Goal: Task Accomplishment & Management: Manage account settings

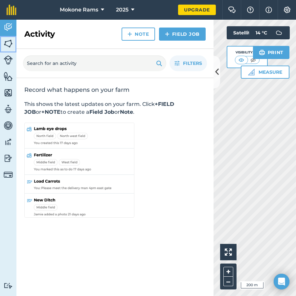
click at [11, 44] on img at bounding box center [8, 44] width 9 height 10
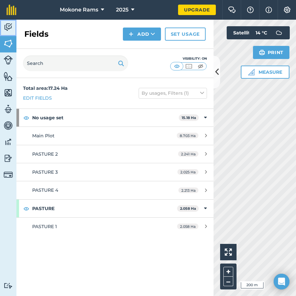
click at [14, 23] on link "Activity" at bounding box center [8, 28] width 16 height 16
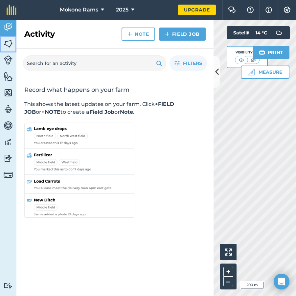
click at [11, 50] on link "Fields" at bounding box center [8, 44] width 16 height 16
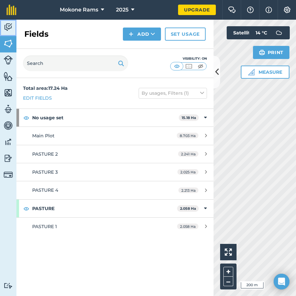
click at [12, 32] on link "Activity" at bounding box center [8, 28] width 16 height 16
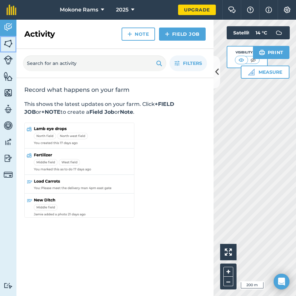
click at [11, 42] on img at bounding box center [8, 44] width 9 height 10
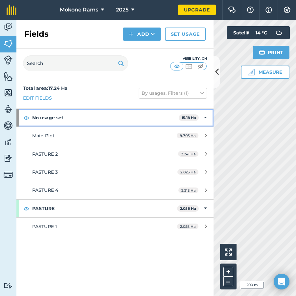
click at [91, 116] on strong "No usage set" at bounding box center [105, 118] width 146 height 18
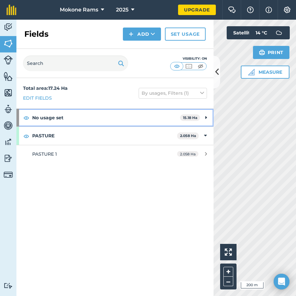
click at [91, 116] on strong "No usage set" at bounding box center [106, 118] width 148 height 18
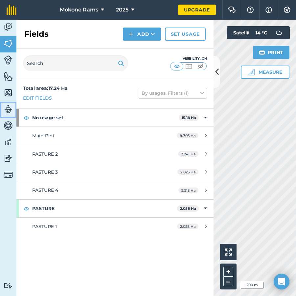
click at [11, 110] on img at bounding box center [8, 109] width 9 height 10
select select "MEMBER"
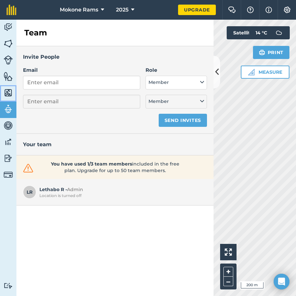
click at [7, 89] on img at bounding box center [8, 93] width 9 height 10
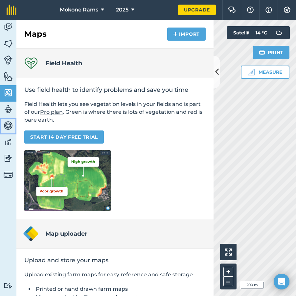
click at [6, 126] on img at bounding box center [8, 126] width 9 height 10
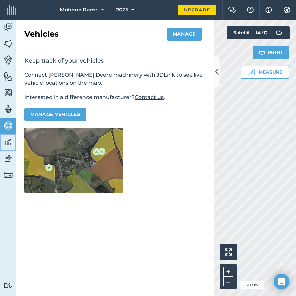
click at [9, 141] on img at bounding box center [8, 142] width 9 height 10
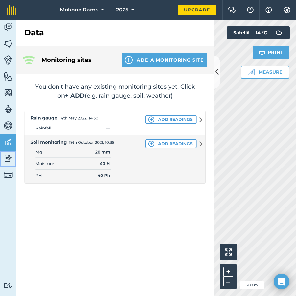
click at [6, 156] on img at bounding box center [8, 159] width 9 height 10
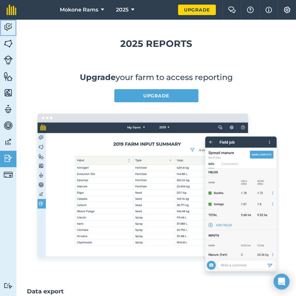
click at [11, 25] on img at bounding box center [8, 27] width 9 height 10
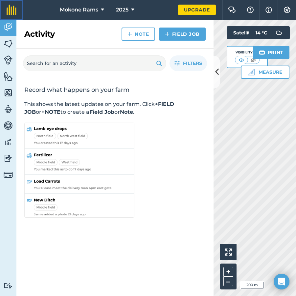
click at [14, 10] on img at bounding box center [12, 10] width 10 height 11
click at [103, 10] on icon at bounding box center [102, 10] width 3 height 8
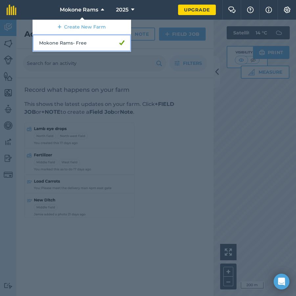
drag, startPoint x: 84, startPoint y: 39, endPoint x: 63, endPoint y: 46, distance: 22.4
click at [63, 46] on link "Mokone Rams - Free" at bounding box center [81, 42] width 98 height 17
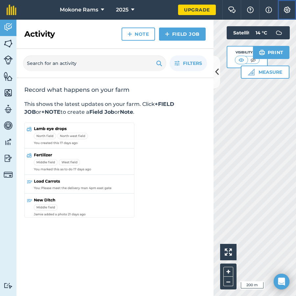
click at [285, 7] on img at bounding box center [287, 10] width 8 height 7
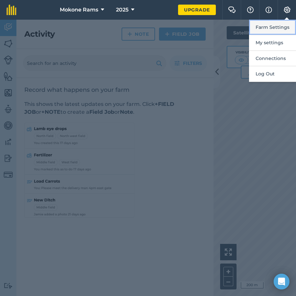
click at [270, 25] on button "Farm Settings" at bounding box center [272, 27] width 47 height 15
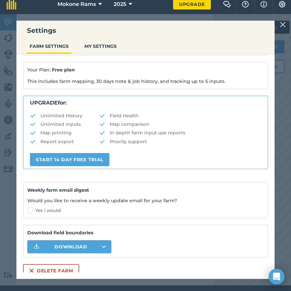
scroll to position [11, 0]
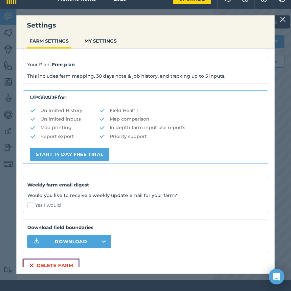
click at [68, 265] on button "Delete farm" at bounding box center [51, 265] width 56 height 13
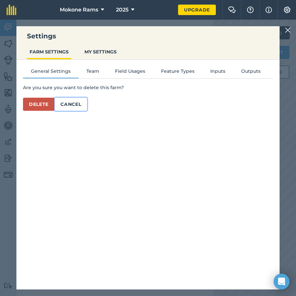
click at [70, 104] on button "Cancel" at bounding box center [70, 104] width 32 height 13
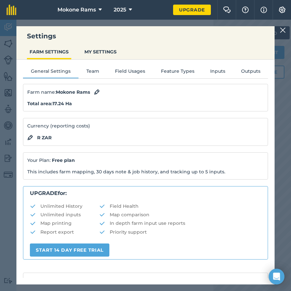
click at [286, 31] on img at bounding box center [283, 30] width 6 height 8
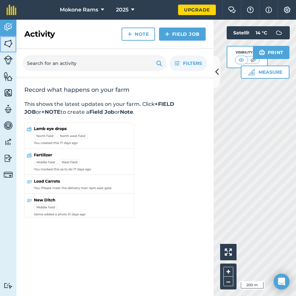
click at [7, 39] on img at bounding box center [8, 44] width 9 height 10
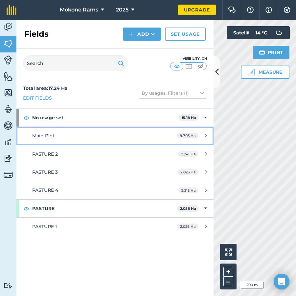
click at [73, 142] on link "Main Plot 8.703 Ha" at bounding box center [114, 136] width 197 height 18
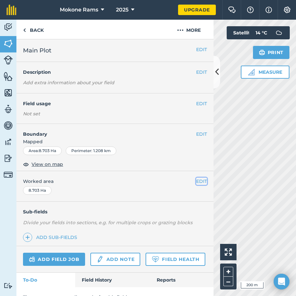
click at [196, 180] on button "EDIT" at bounding box center [201, 181] width 11 height 7
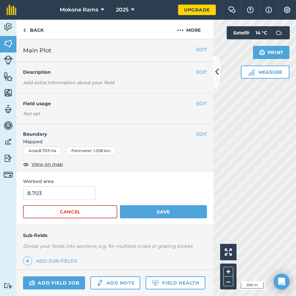
click at [195, 180] on span "Worked area" at bounding box center [115, 181] width 184 height 7
click at [79, 212] on button "Cancel" at bounding box center [70, 211] width 94 height 13
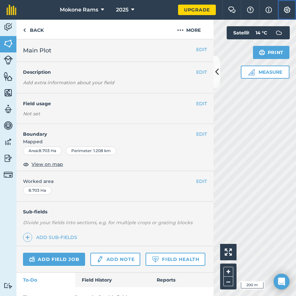
click at [289, 11] on img at bounding box center [287, 10] width 8 height 7
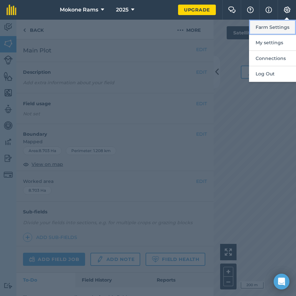
click at [269, 28] on button "Farm Settings" at bounding box center [272, 27] width 47 height 15
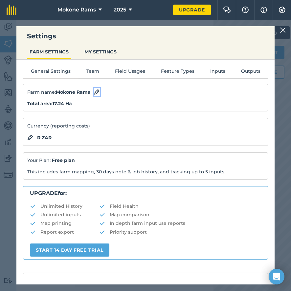
click at [98, 92] on img at bounding box center [97, 92] width 6 height 8
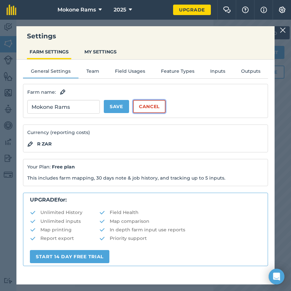
click at [149, 106] on button "Cancel" at bounding box center [149, 106] width 32 height 13
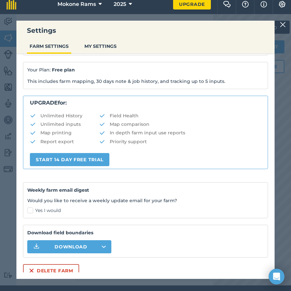
scroll to position [11, 0]
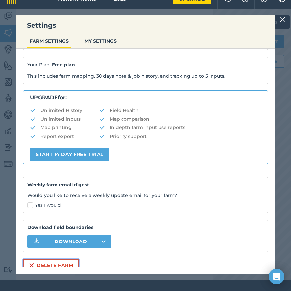
click at [36, 266] on button "Delete farm" at bounding box center [51, 265] width 56 height 13
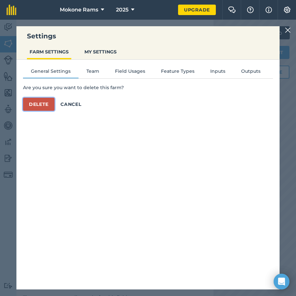
click at [42, 103] on button "Delete" at bounding box center [39, 104] width 32 height 13
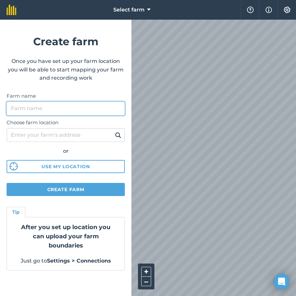
click at [44, 107] on input "Farm name" at bounding box center [66, 109] width 118 height 14
type input "mokone Rams"
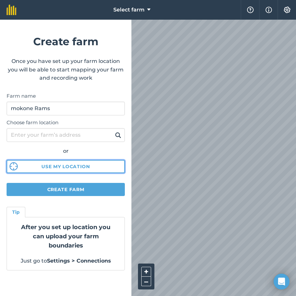
click at [82, 166] on button "Use my location" at bounding box center [66, 166] width 118 height 13
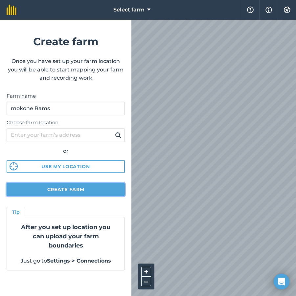
click at [95, 191] on button "Create farm" at bounding box center [66, 189] width 118 height 13
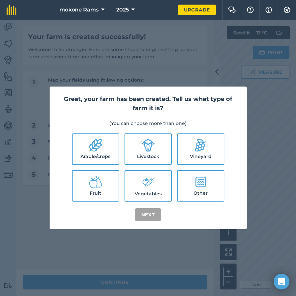
click at [153, 147] on icon at bounding box center [147, 145] width 13 height 13
checkbox input "true"
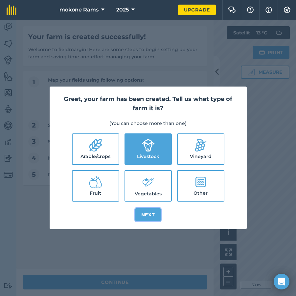
click at [147, 214] on button "Next" at bounding box center [148, 214] width 26 height 13
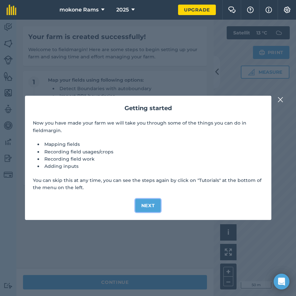
click at [157, 199] on button "Next" at bounding box center [148, 205] width 26 height 13
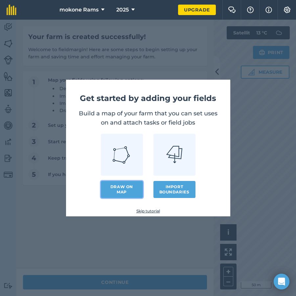
click at [118, 188] on link "Draw on map" at bounding box center [122, 189] width 42 height 17
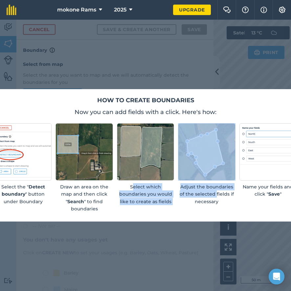
drag, startPoint x: 218, startPoint y: 200, endPoint x: 136, endPoint y: 193, distance: 82.4
click at [136, 193] on div "Select the " Detect boundary " button under Boundary Draw an area on the map an…" at bounding box center [145, 167] width 302 height 89
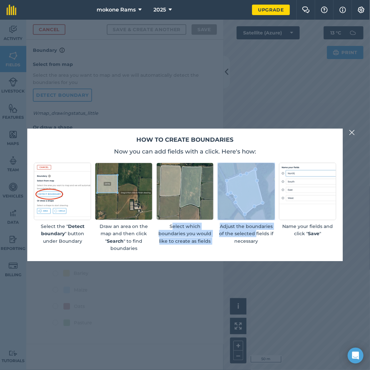
click at [295, 133] on img at bounding box center [352, 133] width 6 height 8
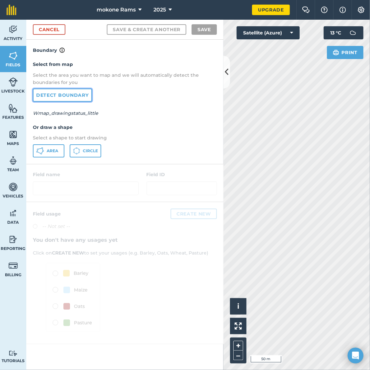
click at [54, 96] on link "Detect boundary" at bounding box center [62, 95] width 59 height 13
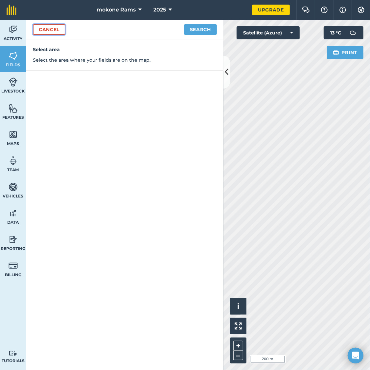
click at [48, 30] on link "Cancel" at bounding box center [49, 29] width 32 height 11
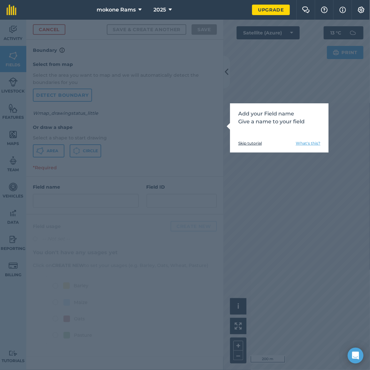
click at [231, 133] on div "Add your Field name Give a name to your field Skip tutorial What's this?" at bounding box center [279, 127] width 98 height 49
click at [249, 143] on link "Skip tutorial" at bounding box center [250, 143] width 24 height 5
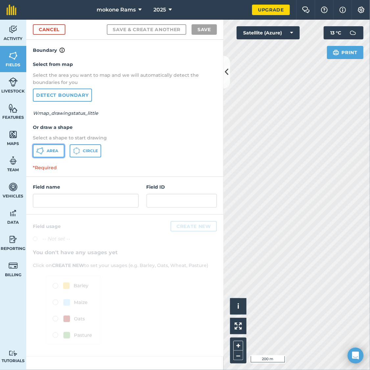
click at [50, 148] on span "Area" at bounding box center [52, 150] width 11 height 5
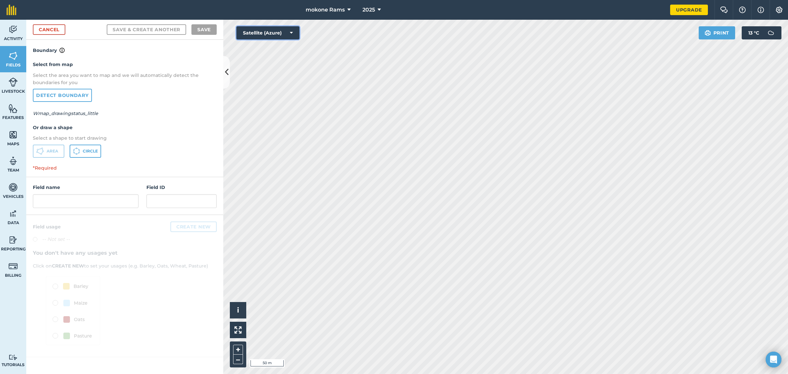
click at [291, 32] on icon at bounding box center [291, 33] width 3 height 7
click at [279, 58] on button "Satellite (Mapbox)" at bounding box center [267, 59] width 63 height 13
click at [291, 30] on icon at bounding box center [291, 33] width 3 height 7
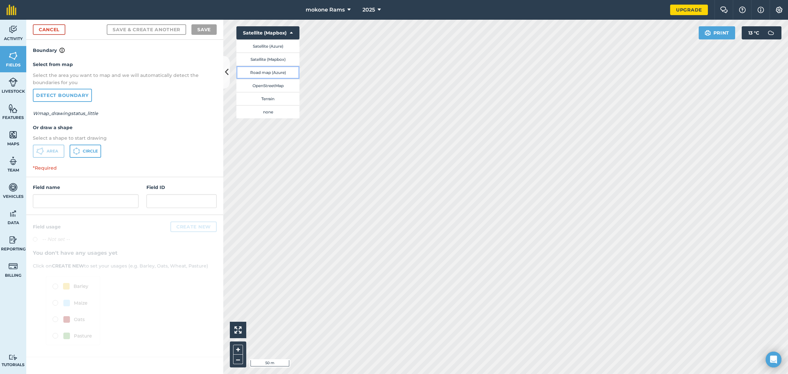
click at [283, 70] on button "Road map (Azure)" at bounding box center [267, 72] width 63 height 13
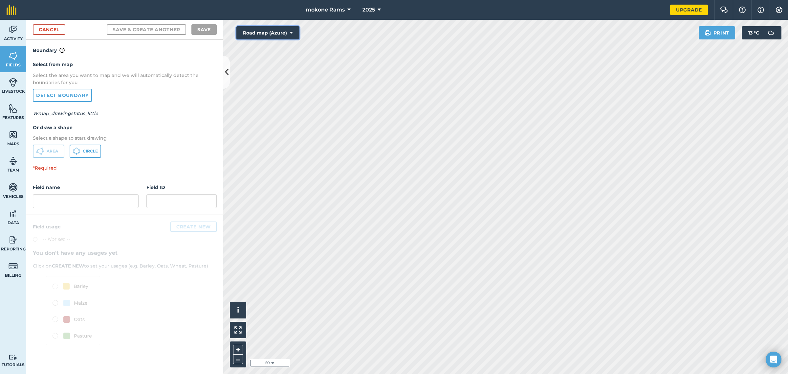
click at [293, 32] on button "Road map (Azure)" at bounding box center [267, 32] width 63 height 13
click at [280, 84] on button "OpenStreetMap" at bounding box center [267, 85] width 63 height 13
click at [291, 32] on icon at bounding box center [291, 33] width 3 height 7
click at [286, 31] on button "OpenStreetMap" at bounding box center [267, 32] width 63 height 13
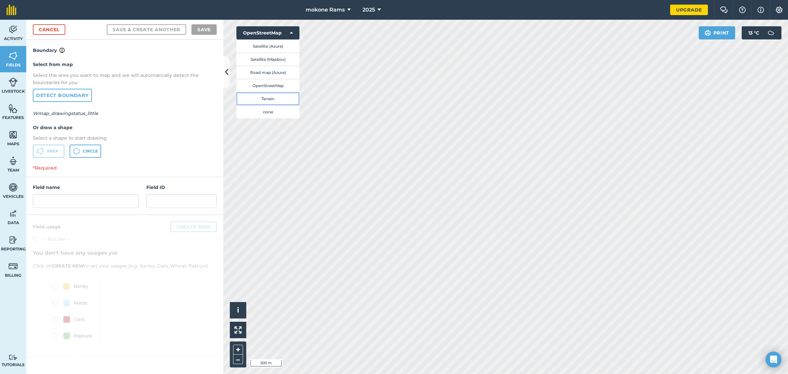
click at [279, 99] on button "Terrain" at bounding box center [267, 98] width 63 height 13
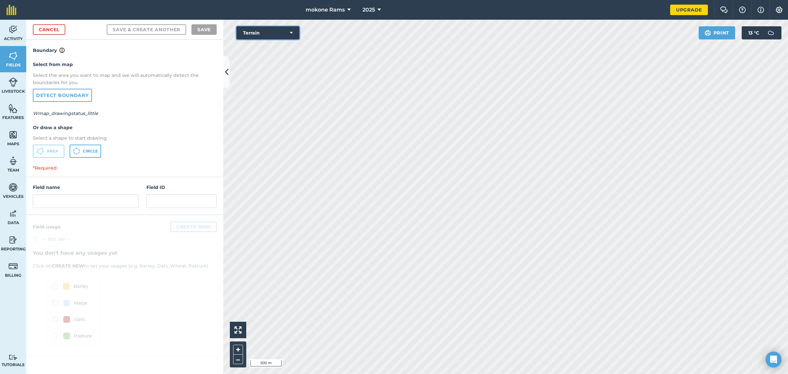
click at [291, 33] on icon at bounding box center [291, 33] width 3 height 7
click at [277, 111] on button "none" at bounding box center [267, 111] width 63 height 13
click at [288, 32] on button "none" at bounding box center [267, 32] width 63 height 13
click at [278, 45] on button "Satellite (Azure)" at bounding box center [267, 45] width 63 height 13
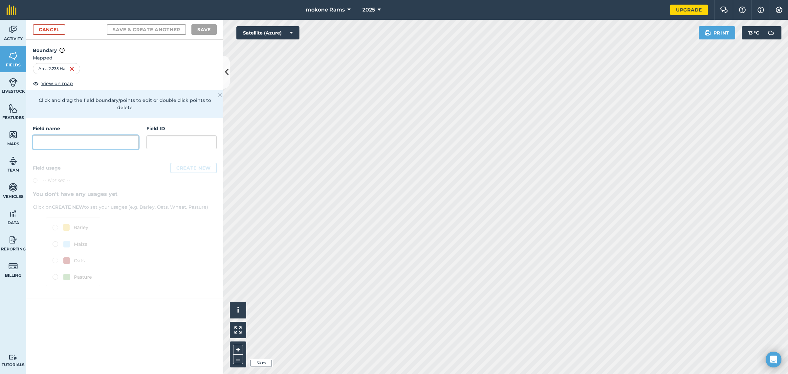
click at [103, 135] on input "text" at bounding box center [86, 142] width 106 height 14
click at [110, 136] on input "text" at bounding box center [86, 142] width 106 height 14
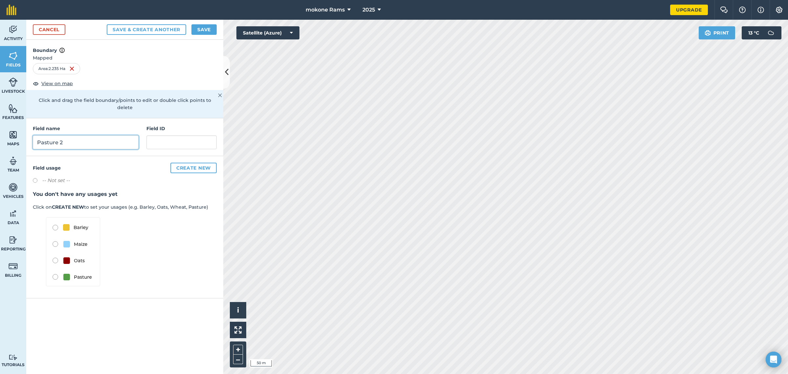
drag, startPoint x: 58, startPoint y: 135, endPoint x: 31, endPoint y: 133, distance: 27.3
click at [31, 133] on div "Field name Pasture 2 Field ID" at bounding box center [124, 137] width 197 height 38
type input "Field 2"
click at [169, 136] on input "text" at bounding box center [181, 142] width 70 height 14
click at [54, 269] on img at bounding box center [73, 251] width 54 height 69
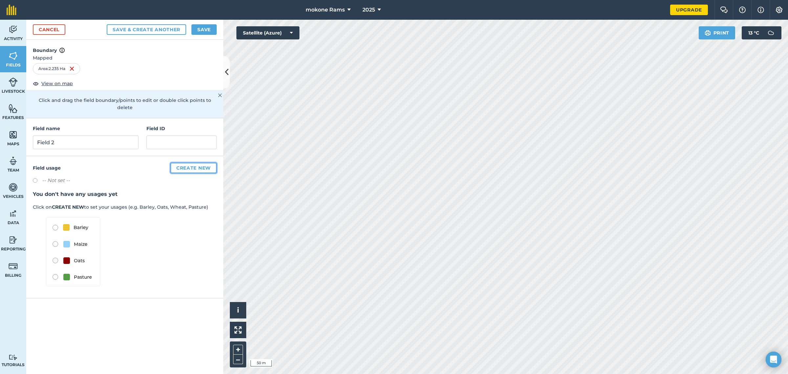
click at [193, 162] on button "Create new" at bounding box center [193, 167] width 46 height 11
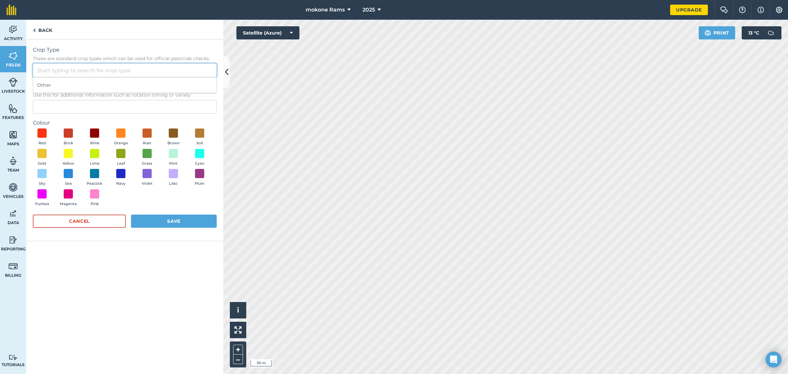
click at [80, 66] on input "Crop Type These are standard crop types which can be used for official pesticid…" at bounding box center [125, 70] width 184 height 14
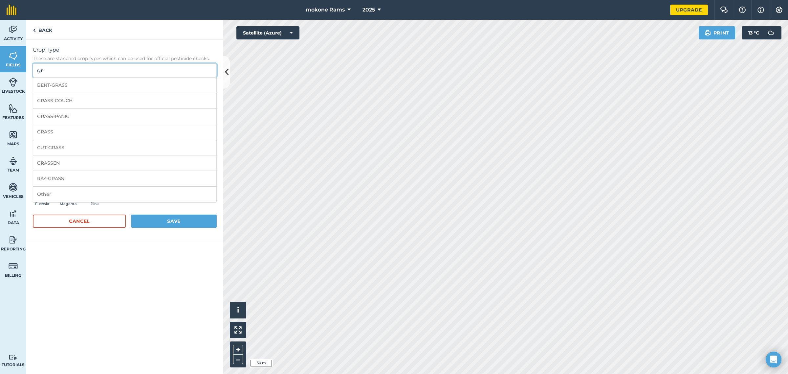
type input "g"
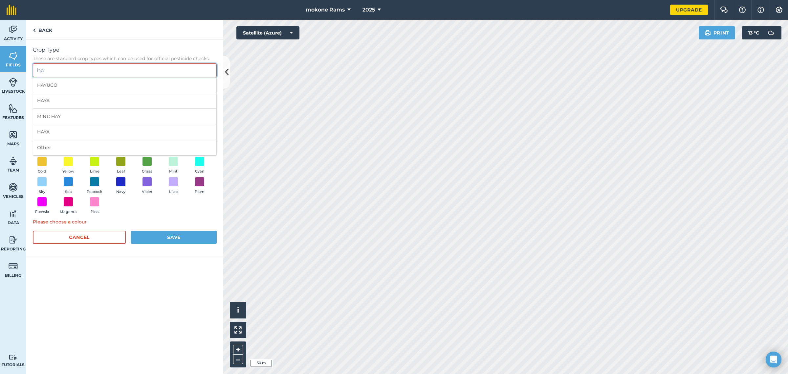
type input "h"
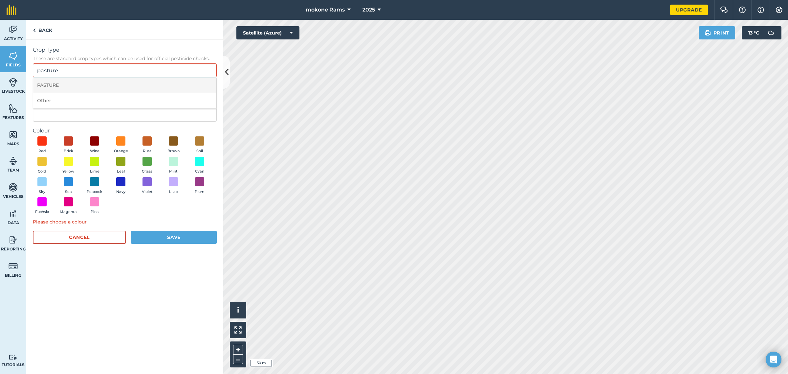
click at [71, 88] on li "PASTURE" at bounding box center [124, 84] width 183 height 15
type input "PASTURE"
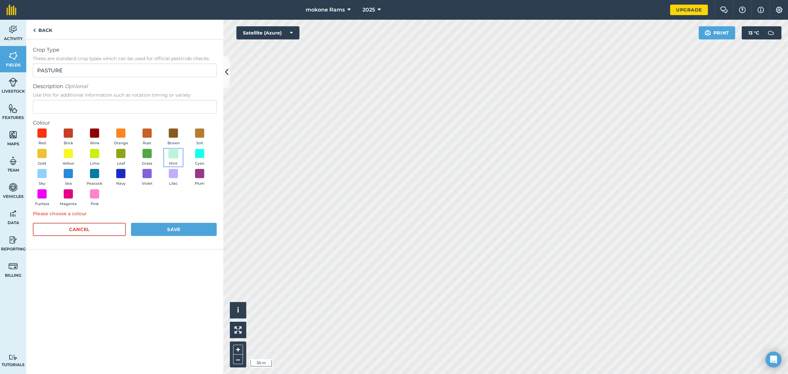
click at [175, 151] on span at bounding box center [173, 153] width 10 height 10
click at [177, 225] on button "Save" at bounding box center [174, 229] width 86 height 13
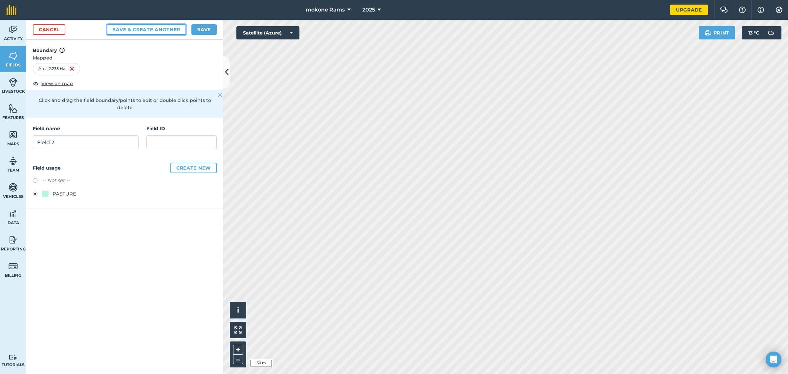
click at [147, 28] on button "Save & Create Another" at bounding box center [146, 29] width 79 height 11
radio input "false"
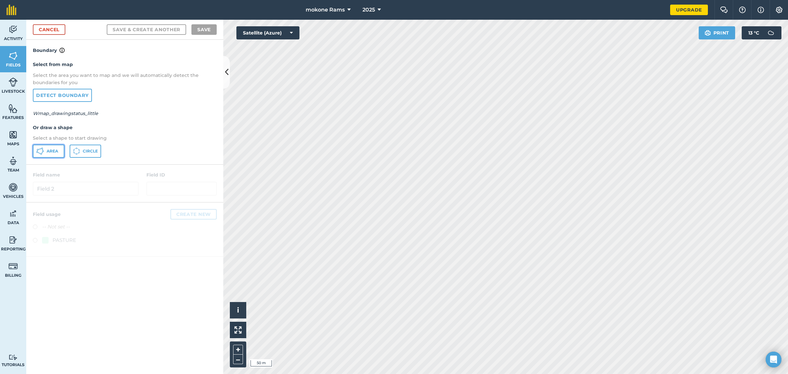
click at [52, 148] on span "Area" at bounding box center [52, 150] width 11 height 5
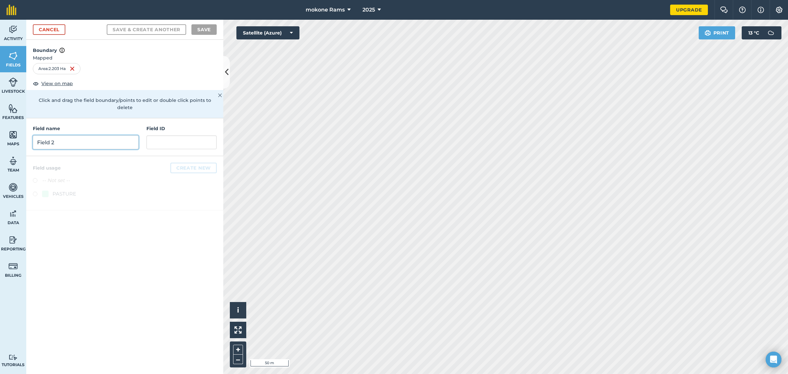
click at [95, 135] on input "Field 2" at bounding box center [86, 142] width 106 height 14
type input "Field 1"
click at [34, 191] on label at bounding box center [37, 194] width 9 height 7
radio input "true"
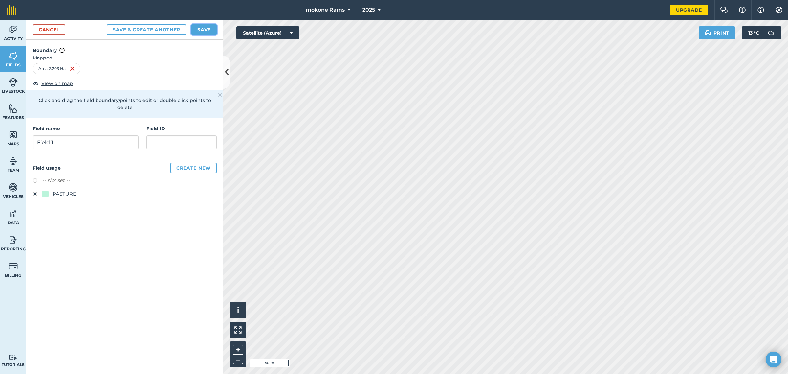
click at [204, 25] on button "Save" at bounding box center [203, 29] width 25 height 11
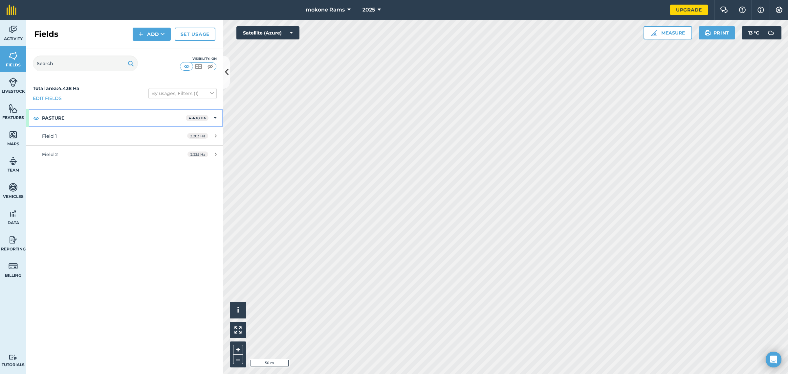
click at [91, 116] on strong "PASTURE" at bounding box center [114, 118] width 144 height 18
click at [91, 116] on strong "PASTURE" at bounding box center [114, 118] width 145 height 18
click at [164, 31] on icon at bounding box center [163, 34] width 4 height 7
click at [157, 48] on link "Draw" at bounding box center [152, 49] width 36 height 14
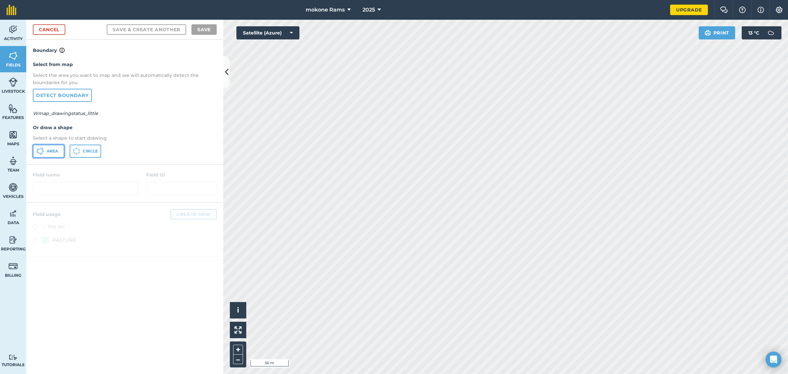
click at [51, 148] on span "Area" at bounding box center [52, 150] width 11 height 5
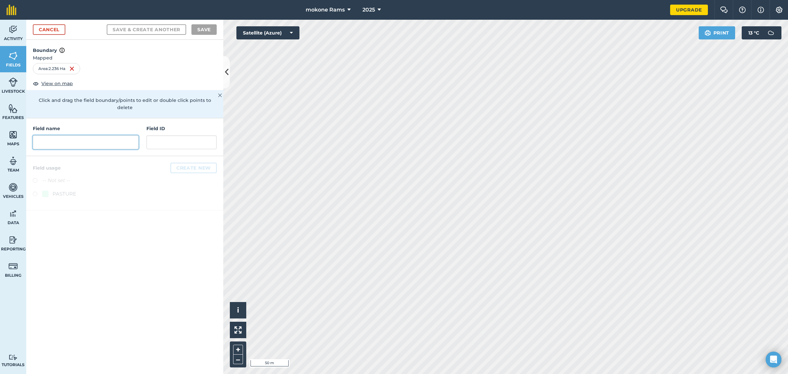
click at [92, 136] on input "text" at bounding box center [86, 142] width 106 height 14
type input "Field 3"
click at [38, 191] on label at bounding box center [37, 194] width 9 height 7
radio input "true"
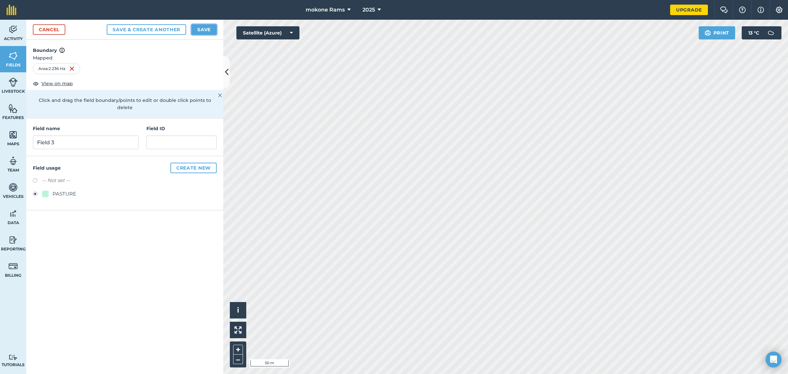
click at [202, 30] on button "Save" at bounding box center [203, 29] width 25 height 11
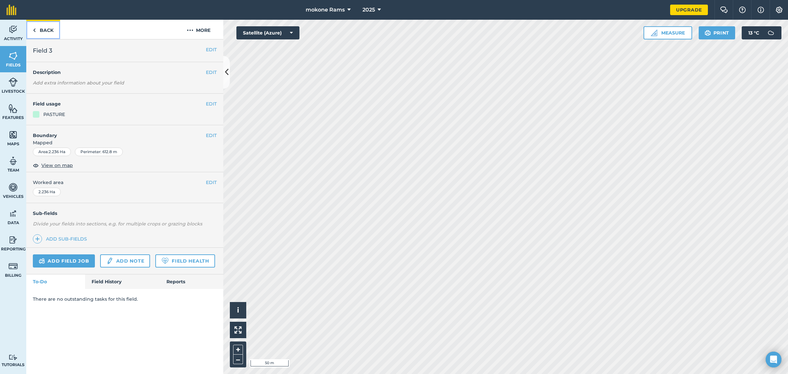
click at [40, 27] on link "Back" at bounding box center [43, 29] width 34 height 19
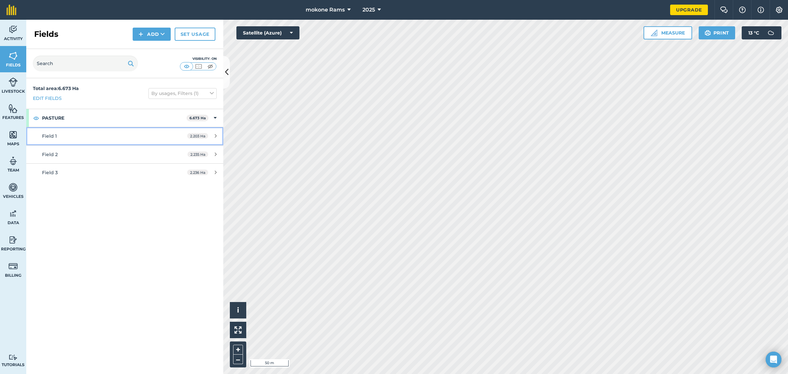
click at [208, 136] on div "2.203 Ha" at bounding box center [202, 135] width 43 height 5
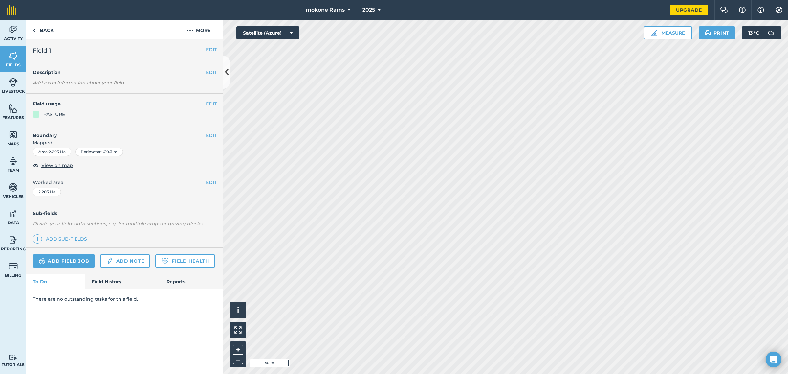
click at [212, 131] on div "EDIT Boundary Mapped Area : 2.203 Ha Perimeter : 610.3 m View on map" at bounding box center [124, 148] width 197 height 47
click at [212, 135] on button "EDIT" at bounding box center [211, 135] width 11 height 7
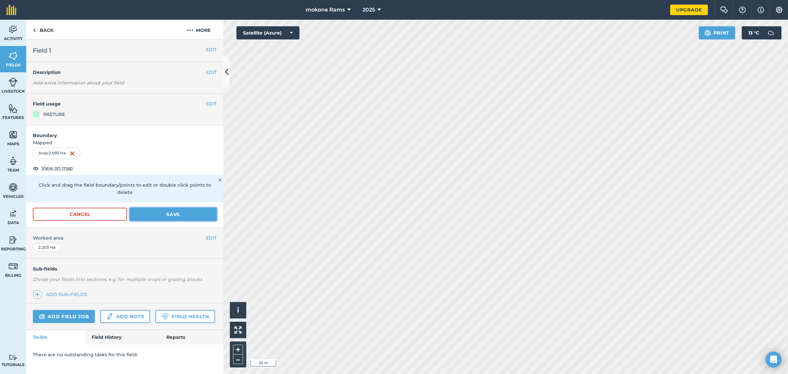
click at [143, 207] on button "Save" at bounding box center [173, 213] width 87 height 13
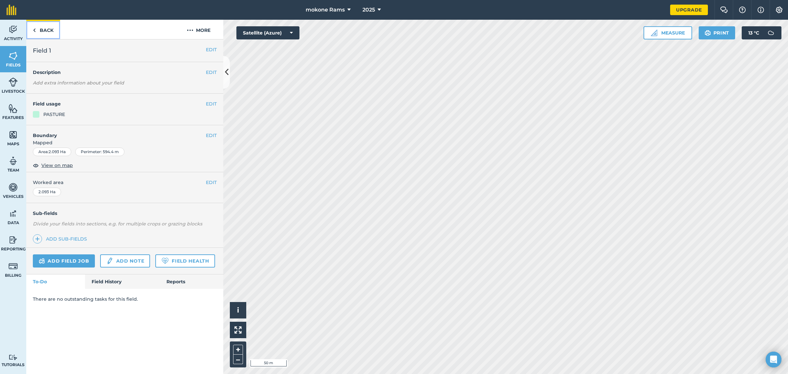
click at [34, 28] on img at bounding box center [34, 30] width 3 height 8
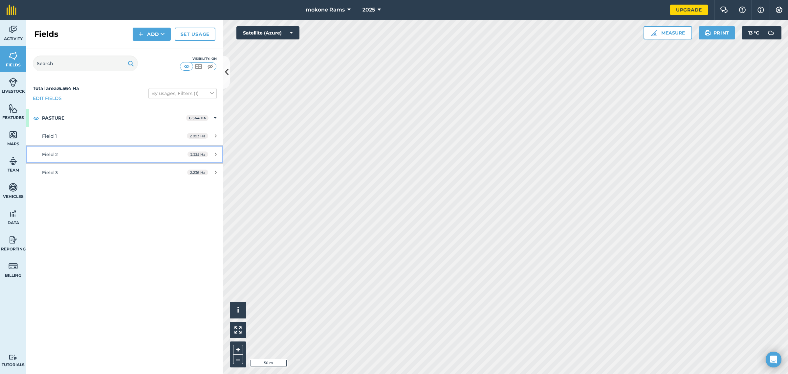
click at [86, 160] on link "Field 2 2.235 Ha" at bounding box center [124, 154] width 197 height 18
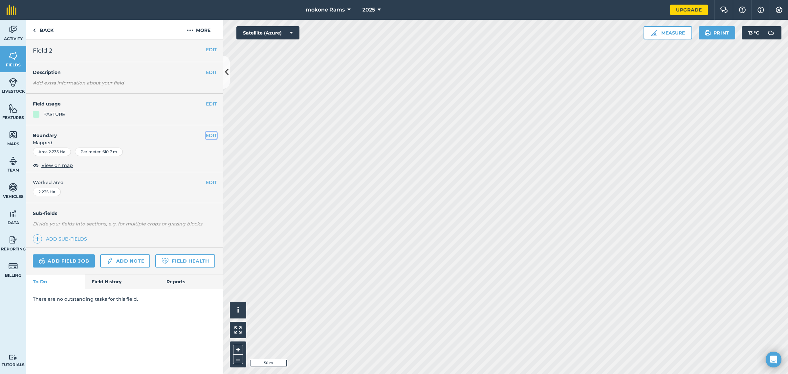
click at [216, 133] on button "EDIT" at bounding box center [211, 135] width 11 height 7
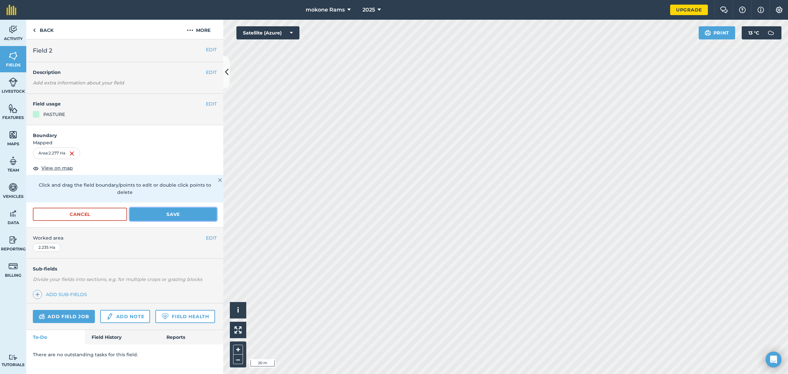
click at [191, 207] on button "Save" at bounding box center [173, 213] width 87 height 13
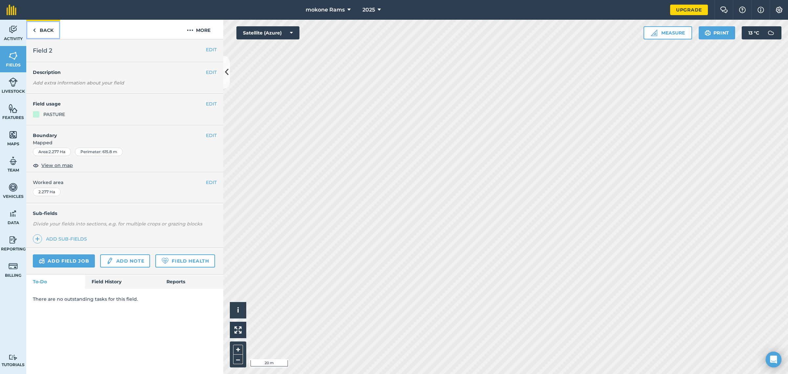
click at [34, 27] on img at bounding box center [34, 30] width 3 height 8
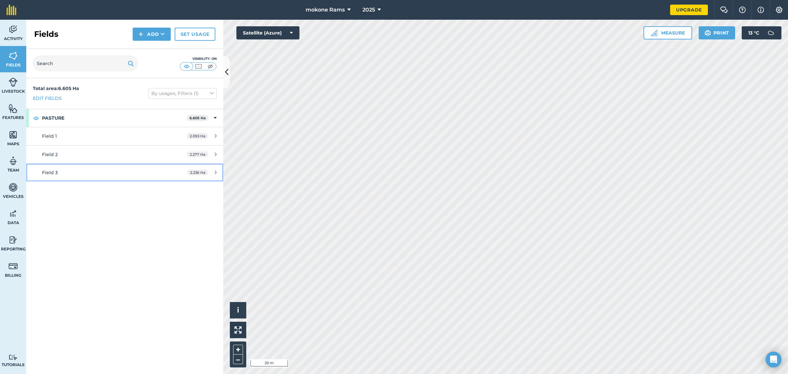
click at [75, 173] on div "Field 3" at bounding box center [103, 172] width 123 height 7
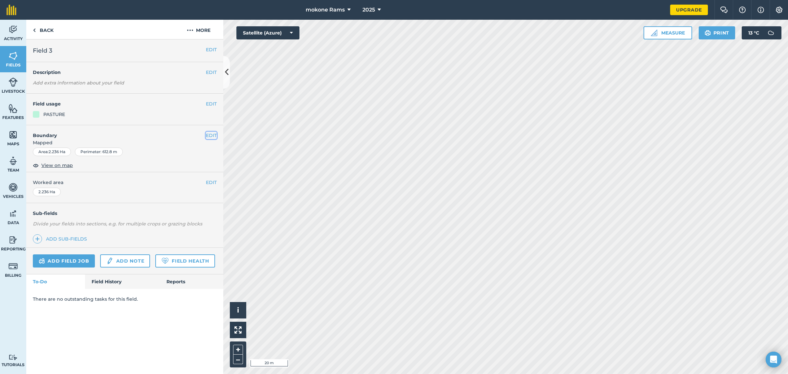
click at [212, 135] on button "EDIT" at bounding box center [211, 135] width 11 height 7
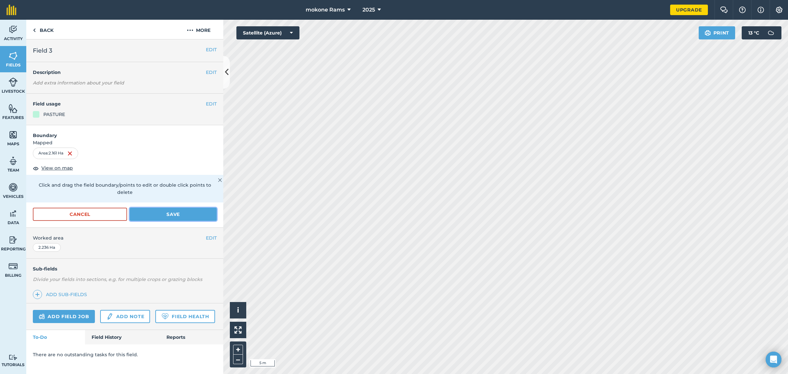
click at [187, 207] on button "Save" at bounding box center [173, 213] width 87 height 13
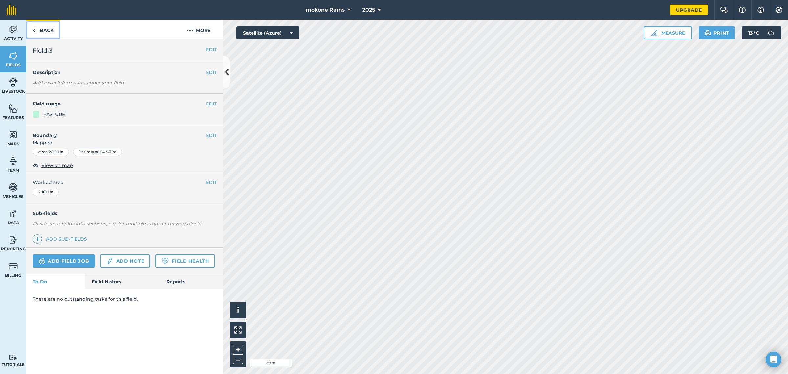
click at [46, 30] on link "Back" at bounding box center [43, 29] width 34 height 19
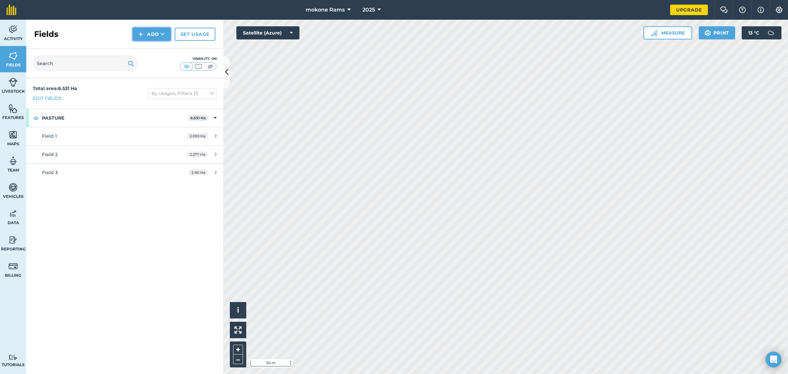
click at [160, 32] on button "Add" at bounding box center [152, 34] width 38 height 13
click at [160, 32] on button "Add Draw Import" at bounding box center [152, 34] width 38 height 13
click at [148, 33] on button "Add" at bounding box center [152, 34] width 38 height 13
click at [152, 51] on link "Draw" at bounding box center [152, 49] width 36 height 14
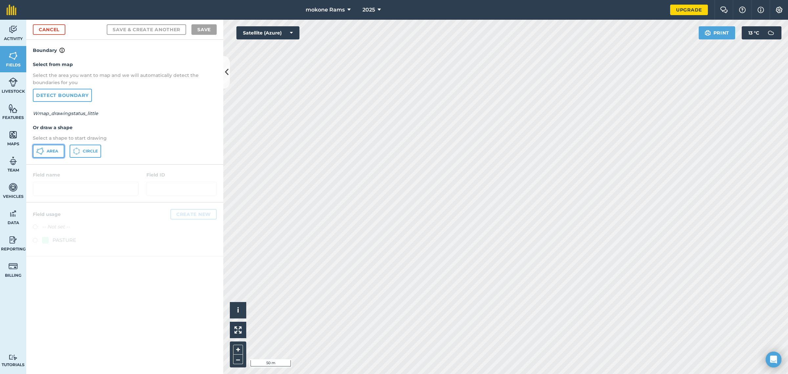
click at [54, 148] on span "Area" at bounding box center [52, 150] width 11 height 5
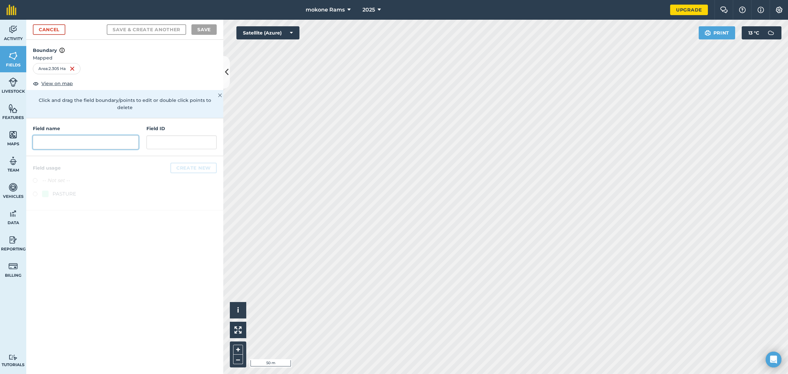
click at [72, 135] on input "text" at bounding box center [86, 142] width 106 height 14
type input "Field 4"
click at [33, 191] on label at bounding box center [37, 194] width 9 height 7
radio input "true"
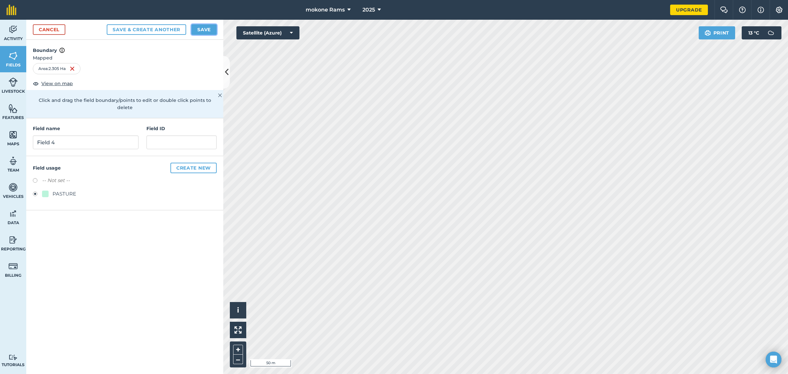
click at [211, 28] on button "Save" at bounding box center [203, 29] width 25 height 11
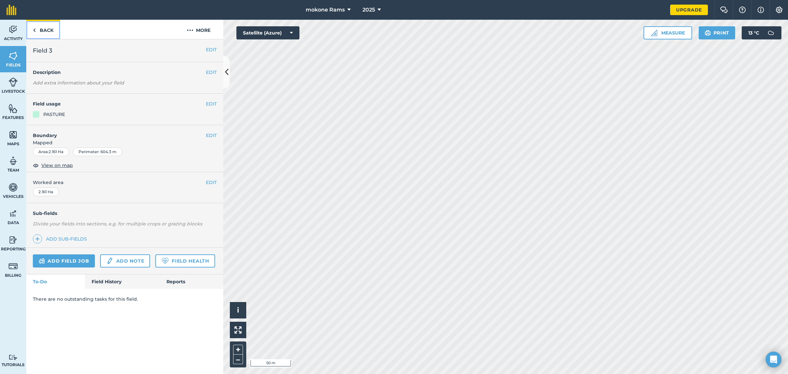
click at [39, 27] on link "Back" at bounding box center [43, 29] width 34 height 19
click at [216, 132] on button "EDIT" at bounding box center [211, 135] width 11 height 7
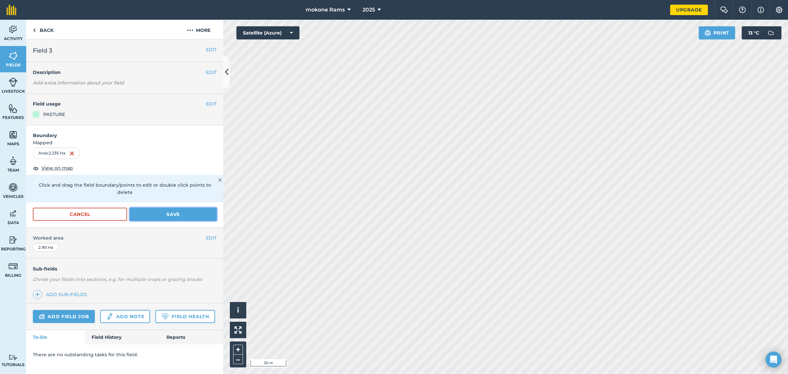
click at [204, 207] on button "Save" at bounding box center [173, 213] width 87 height 13
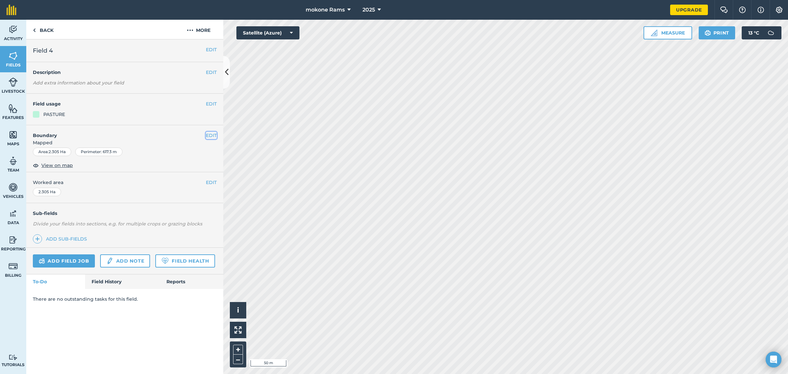
click at [215, 134] on button "EDIT" at bounding box center [211, 135] width 11 height 7
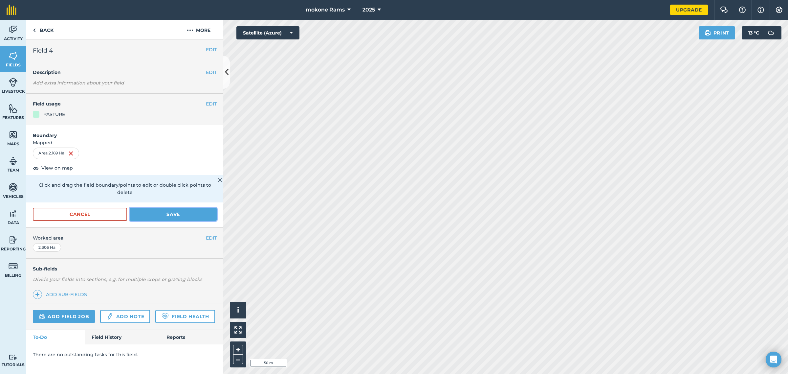
click at [188, 207] on button "Save" at bounding box center [173, 213] width 87 height 13
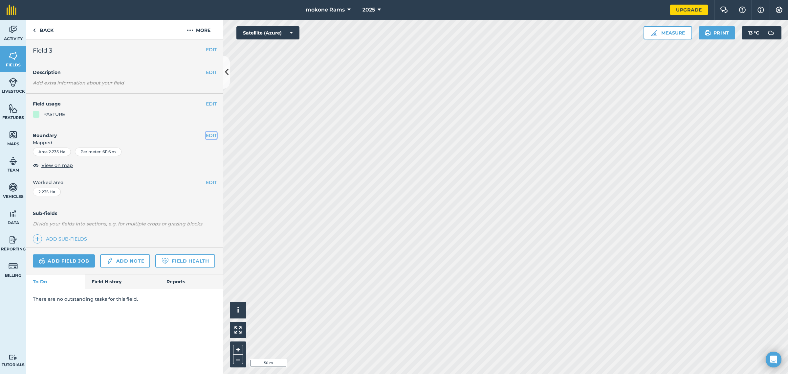
click at [214, 132] on button "EDIT" at bounding box center [211, 135] width 11 height 7
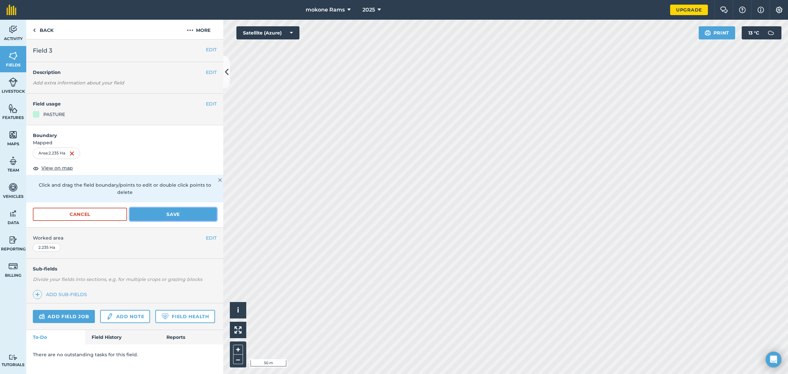
click at [199, 207] on button "Save" at bounding box center [173, 213] width 87 height 13
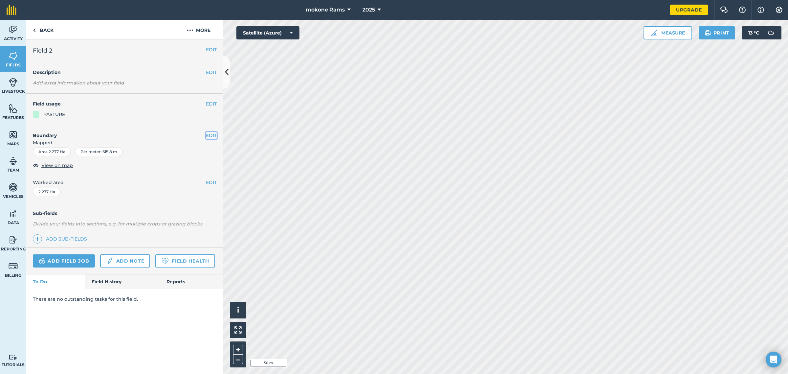
click at [210, 135] on button "EDIT" at bounding box center [211, 135] width 11 height 7
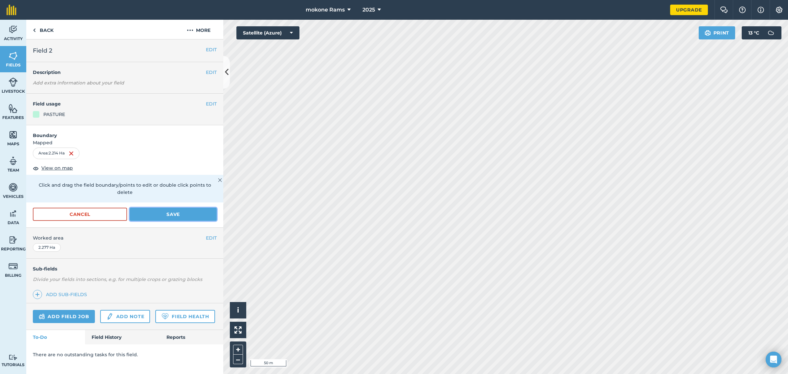
click at [185, 207] on button "Save" at bounding box center [173, 213] width 87 height 13
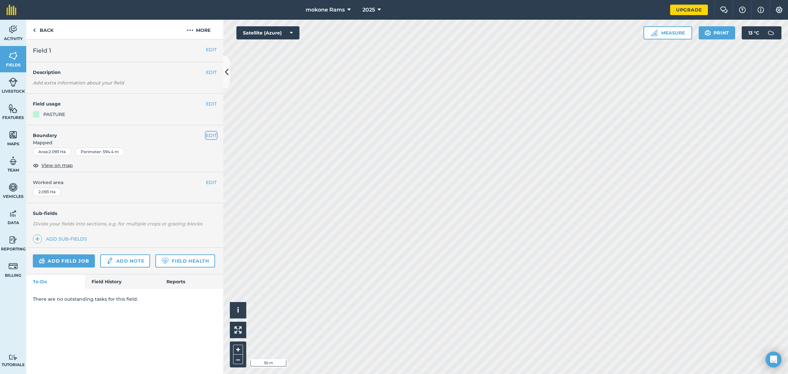
click at [213, 134] on button "EDIT" at bounding box center [211, 135] width 11 height 7
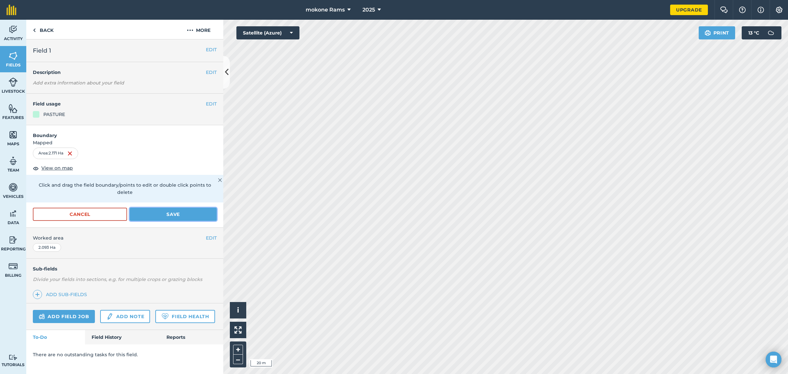
click at [194, 207] on button "Save" at bounding box center [173, 213] width 87 height 13
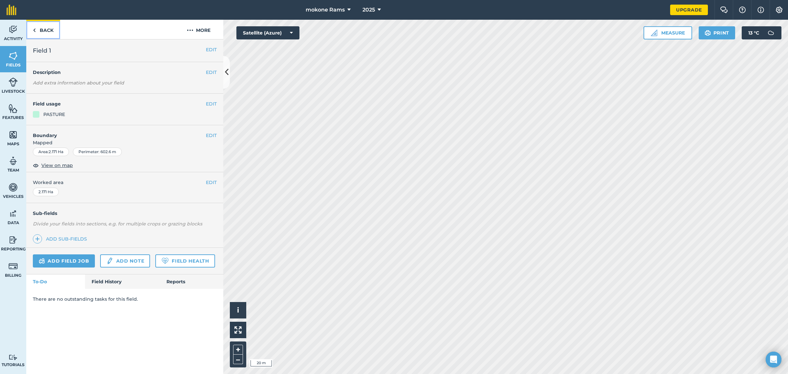
click at [45, 27] on link "Back" at bounding box center [43, 29] width 34 height 19
click at [47, 27] on link "Back" at bounding box center [43, 29] width 34 height 19
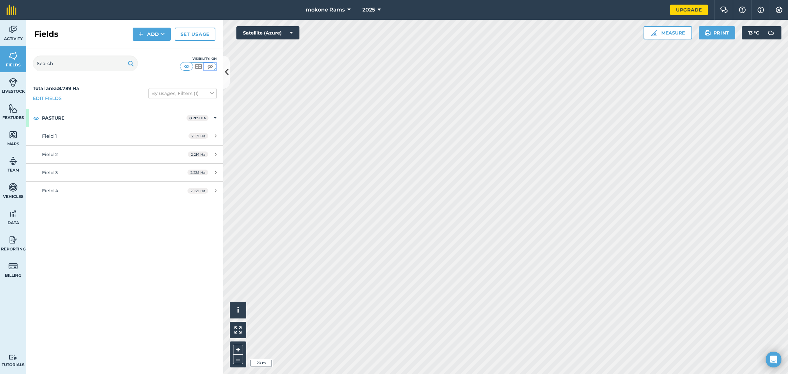
click at [204, 66] on button at bounding box center [210, 66] width 12 height 7
click at [198, 65] on img at bounding box center [198, 66] width 8 height 7
click at [187, 66] on img at bounding box center [187, 66] width 8 height 7
click at [195, 64] on img at bounding box center [198, 66] width 8 height 7
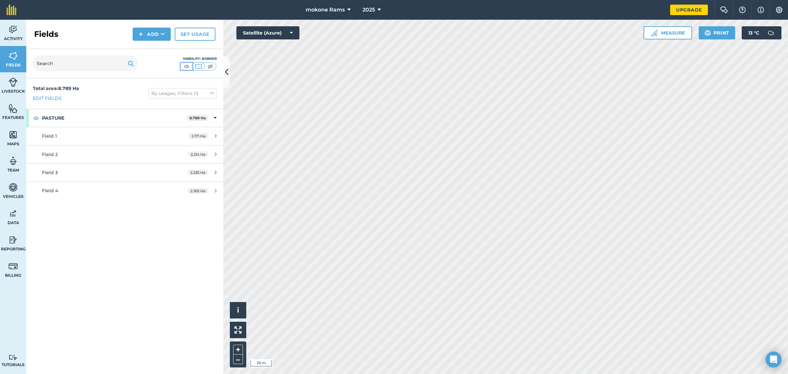
click at [183, 68] on img at bounding box center [187, 66] width 8 height 7
click at [198, 65] on img at bounding box center [198, 66] width 8 height 7
click at [14, 107] on img at bounding box center [13, 108] width 9 height 10
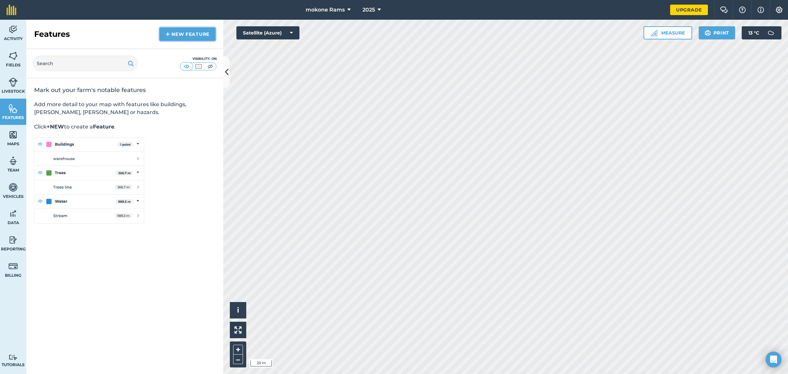
click at [190, 31] on link "New feature" at bounding box center [188, 34] width 56 height 13
